Goal: Find specific page/section: Find specific page/section

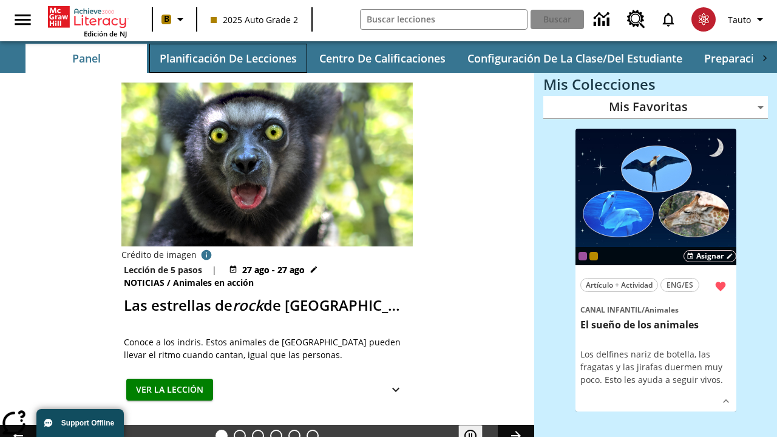
click at [228, 58] on button "Planificación de lecciones" at bounding box center [228, 58] width 158 height 29
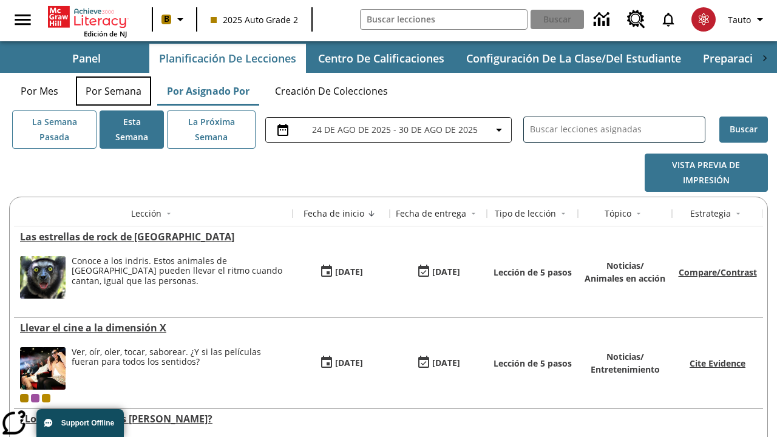
click at [114, 91] on button "Por semana" at bounding box center [113, 91] width 75 height 29
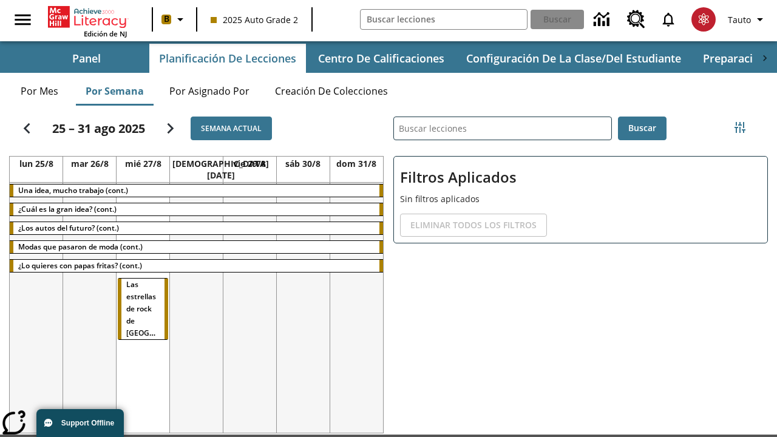
scroll to position [0, 4]
click at [356, 302] on tr "Una idea, mucho trabajo (cont.) ¿Cuál es la gran idea? (cont.) ¿Los autos del f…" at bounding box center [196, 314] width 373 height 262
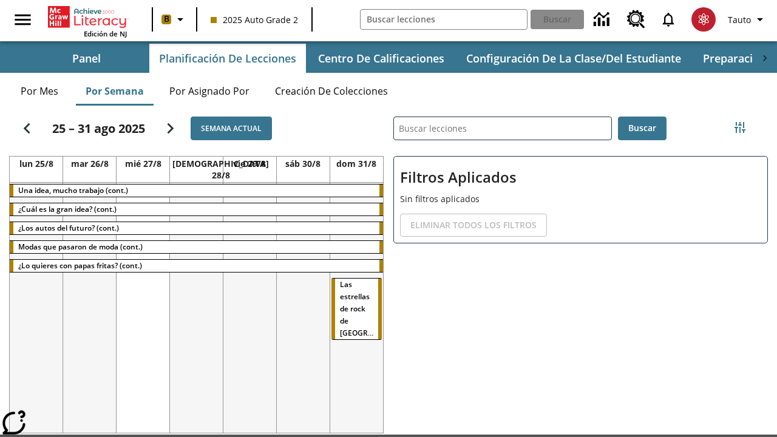
click at [341, 279] on span "Las estrellas de rock de [GEOGRAPHIC_DATA]" at bounding box center [377, 308] width 75 height 59
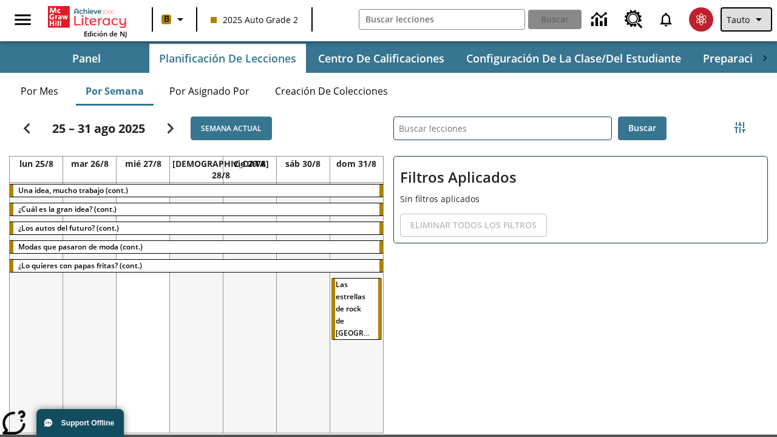
click at [748, 19] on span "Tauto" at bounding box center [738, 19] width 23 height 13
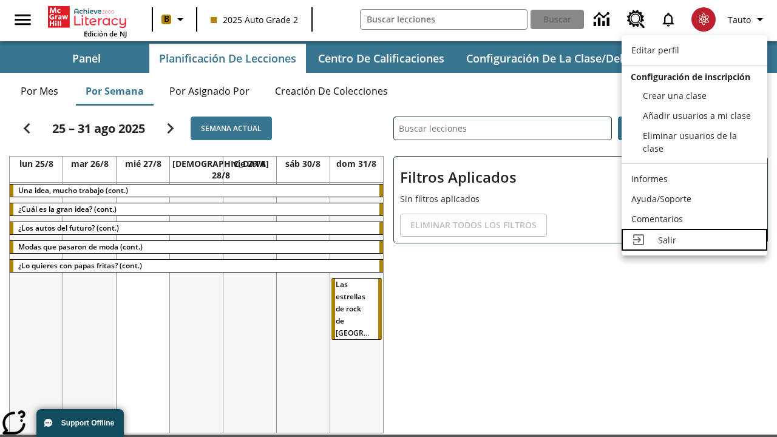
click at [695, 240] on div "Salir" at bounding box center [708, 240] width 100 height 13
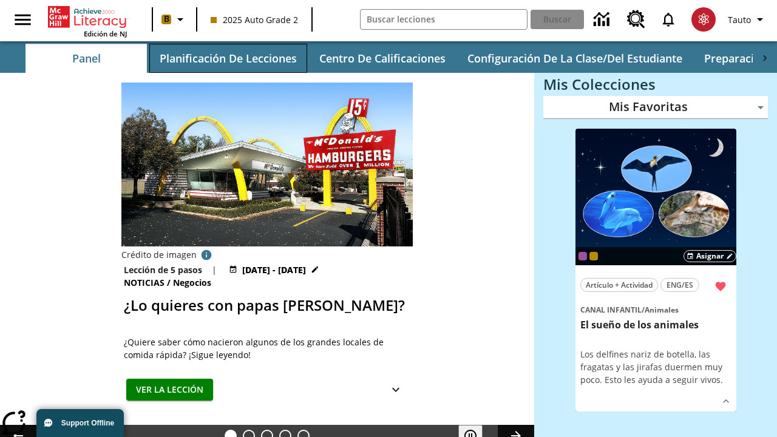
click at [228, 58] on button "Planificación de lecciones" at bounding box center [228, 58] width 158 height 29
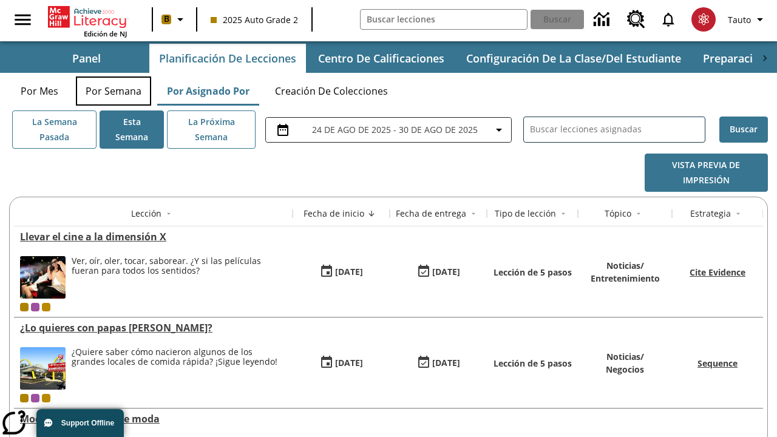
click at [114, 91] on button "Por semana" at bounding box center [113, 91] width 75 height 29
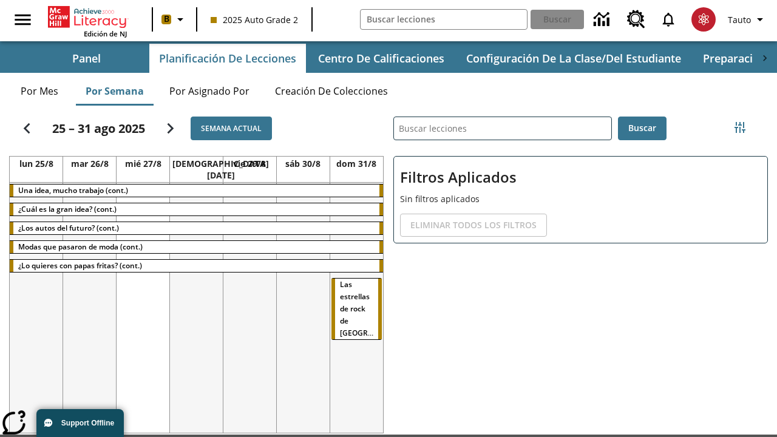
scroll to position [0, 4]
click at [143, 302] on tr "Una idea, mucho trabajo (cont.) ¿Cuál es la gran idea? (cont.) ¿Los autos del f…" at bounding box center [196, 314] width 373 height 262
